Goal: Information Seeking & Learning: Learn about a topic

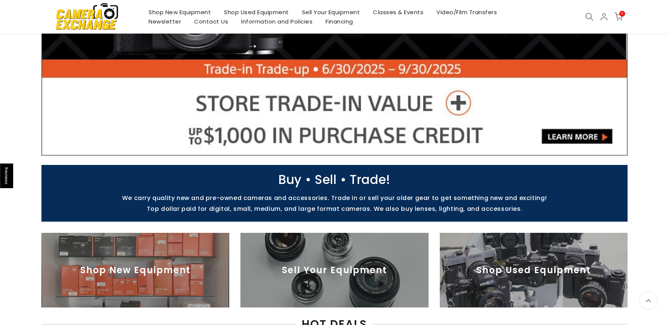
scroll to position [162, 0]
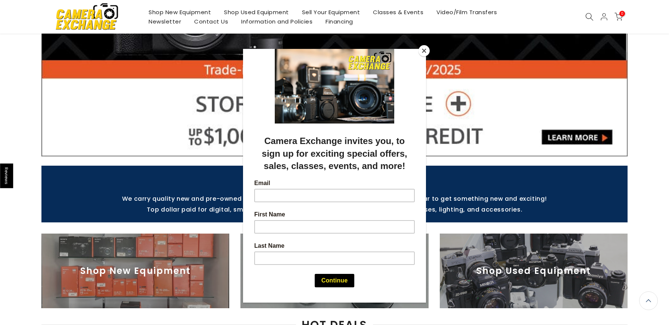
click at [425, 50] on button "Close" at bounding box center [423, 50] width 11 height 11
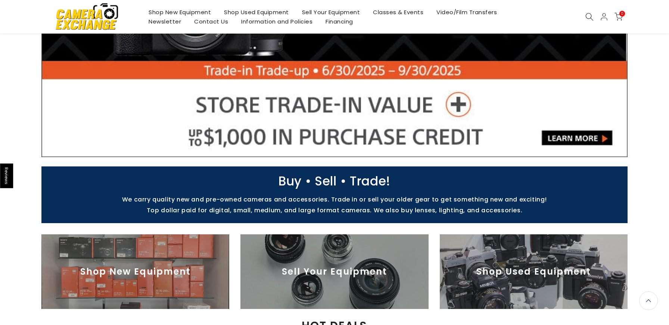
scroll to position [163, 0]
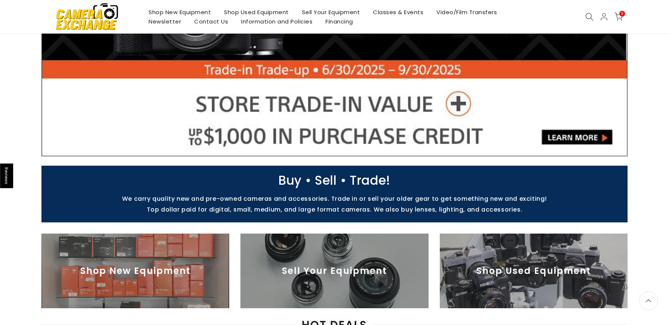
click at [473, 253] on img at bounding box center [534, 271] width 188 height 75
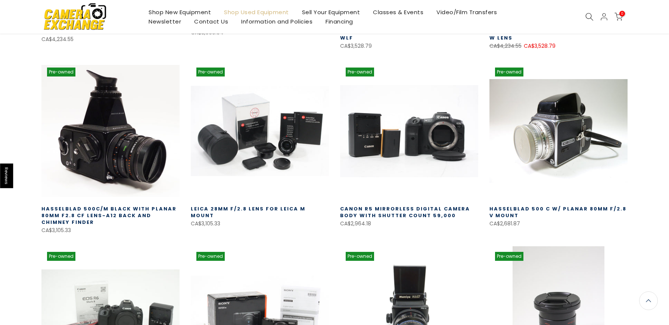
scroll to position [72, 0]
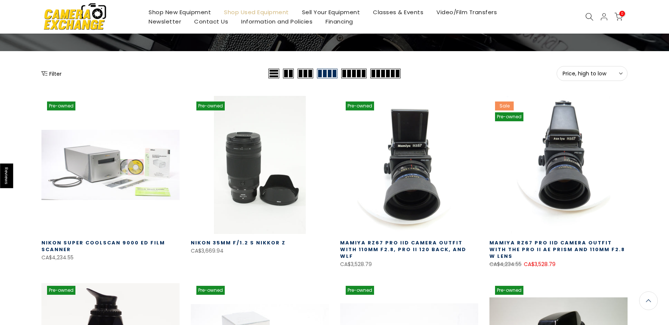
click at [590, 17] on icon at bounding box center [589, 17] width 8 height 8
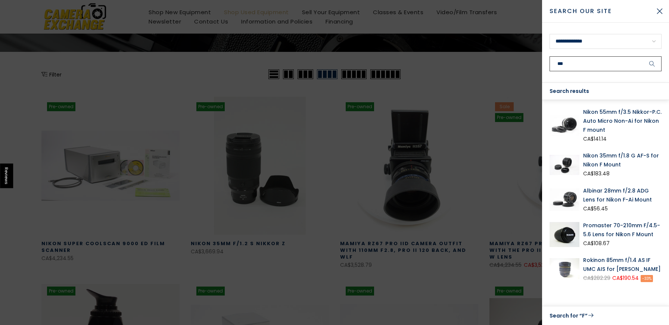
type input "***"
click at [643, 56] on button "submit" at bounding box center [652, 63] width 19 height 15
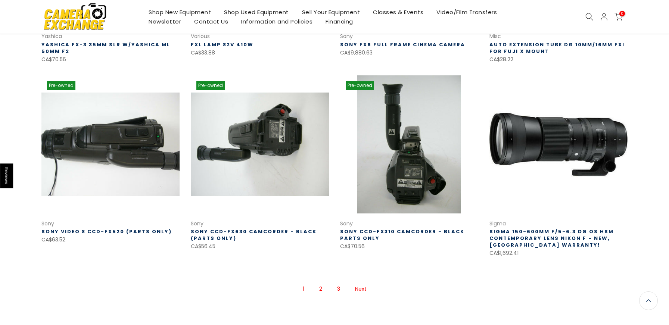
scroll to position [458, 0]
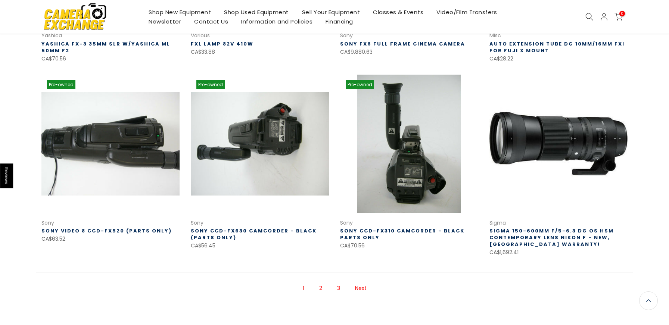
click at [322, 287] on link "2" at bounding box center [320, 288] width 10 height 13
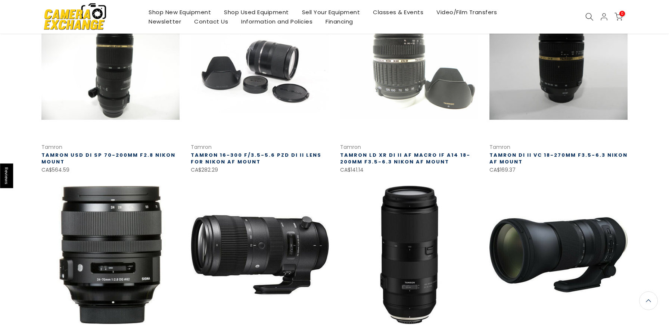
scroll to position [159, 0]
